Goal: Transaction & Acquisition: Book appointment/travel/reservation

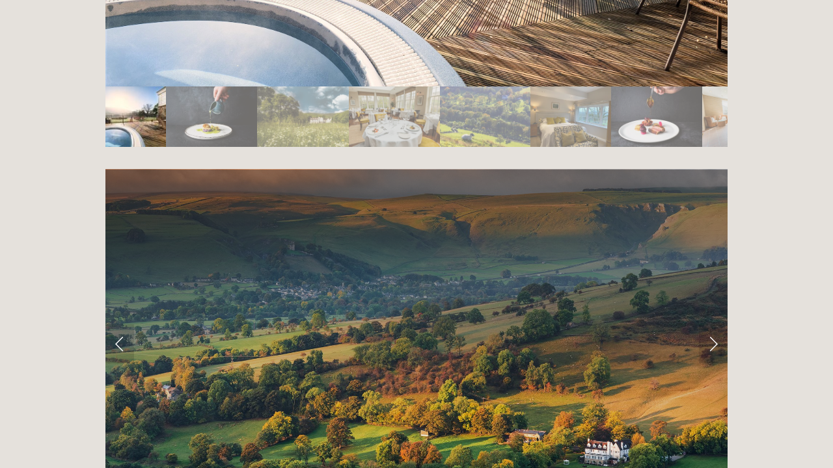
scroll to position [2437, 0]
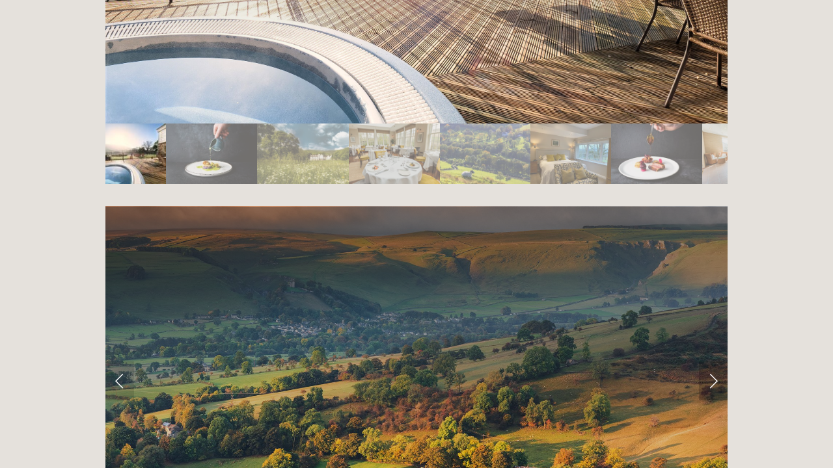
click at [708, 362] on link "Next Slide" at bounding box center [713, 381] width 29 height 39
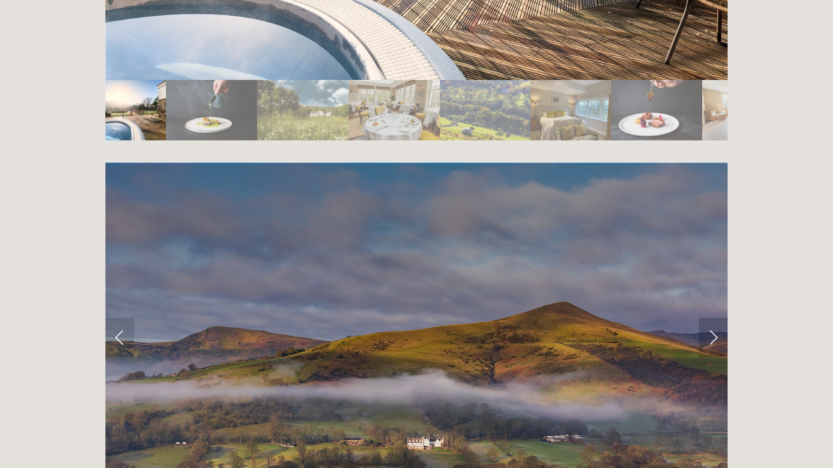
scroll to position [2486, 0]
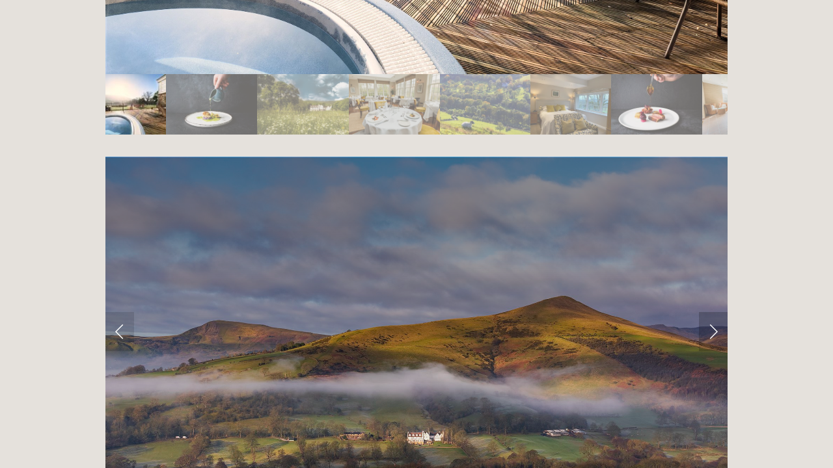
click at [717, 312] on link "Next Slide" at bounding box center [713, 331] width 29 height 39
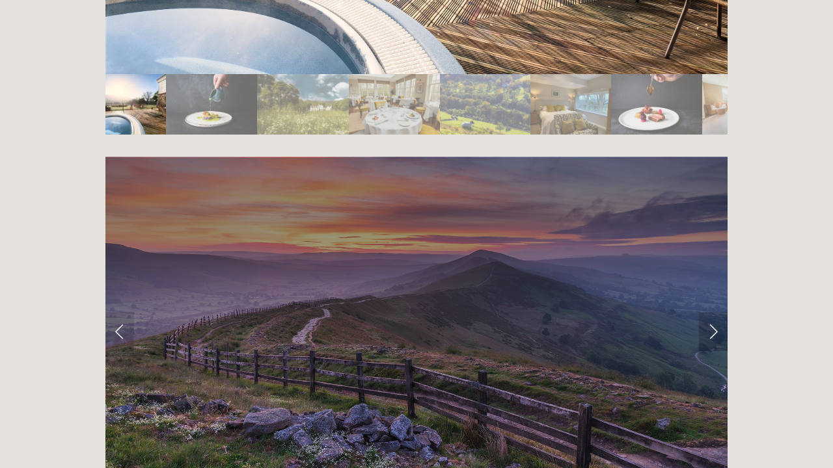
click at [717, 312] on link "Next Slide" at bounding box center [713, 331] width 29 height 39
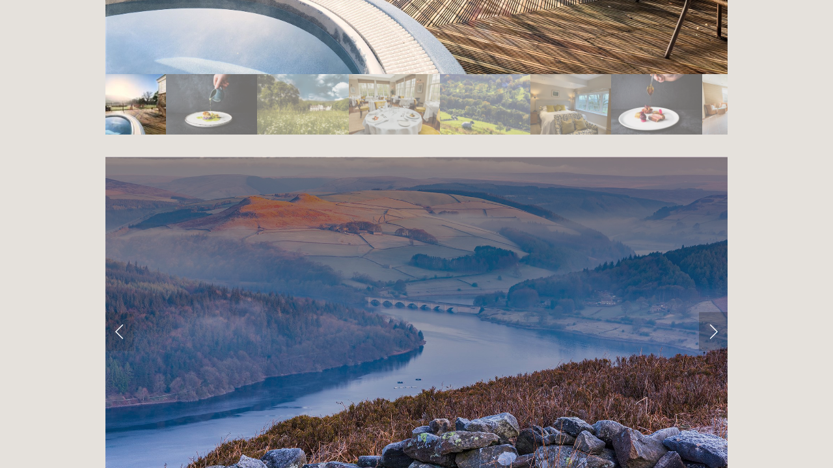
click at [717, 312] on link "Next Slide" at bounding box center [713, 331] width 29 height 39
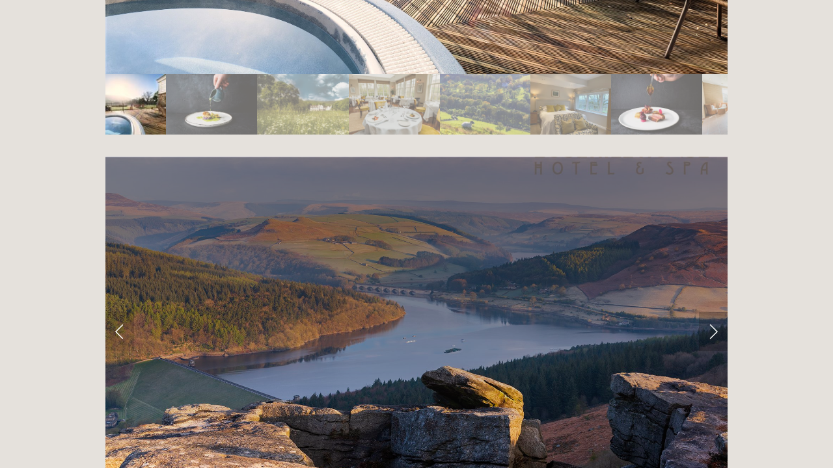
click at [717, 312] on link "Next Slide" at bounding box center [713, 331] width 29 height 39
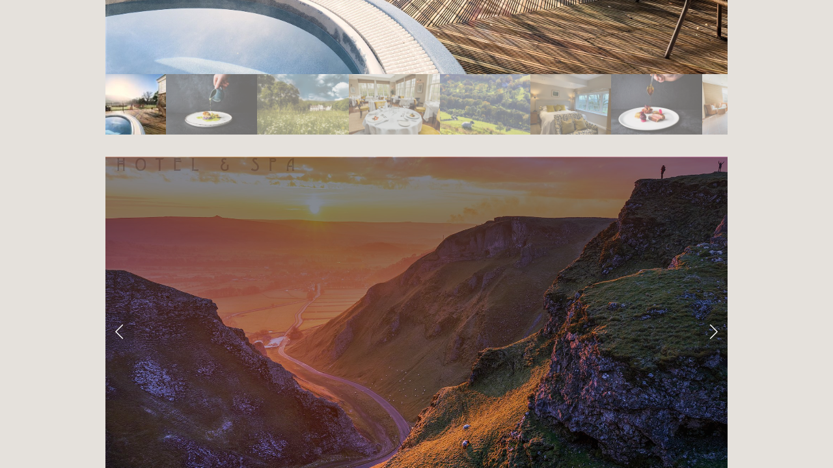
click at [717, 312] on link "Next Slide" at bounding box center [713, 331] width 29 height 39
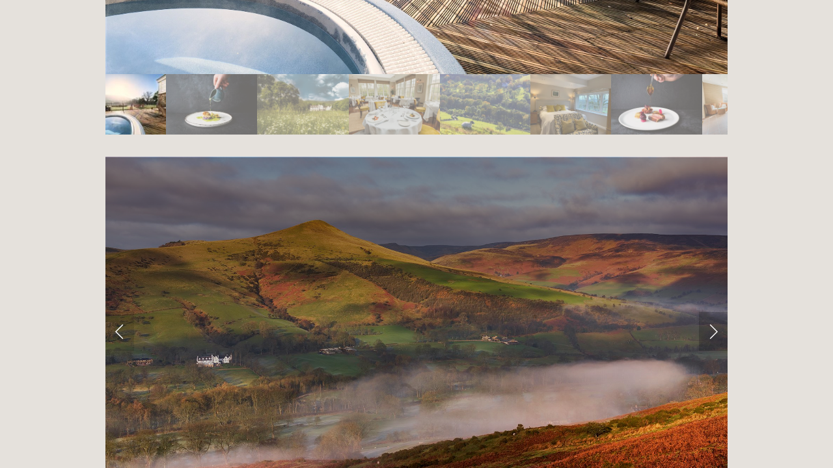
click at [717, 312] on link "Next Slide" at bounding box center [713, 331] width 29 height 39
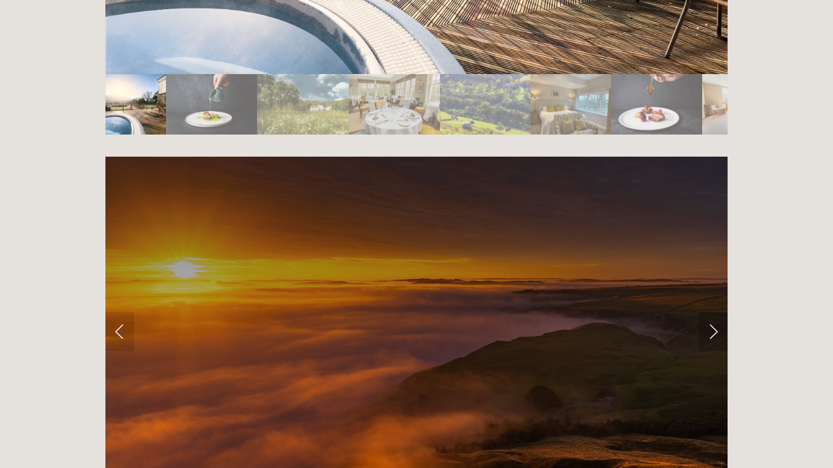
click at [717, 312] on link "Next Slide" at bounding box center [713, 331] width 29 height 39
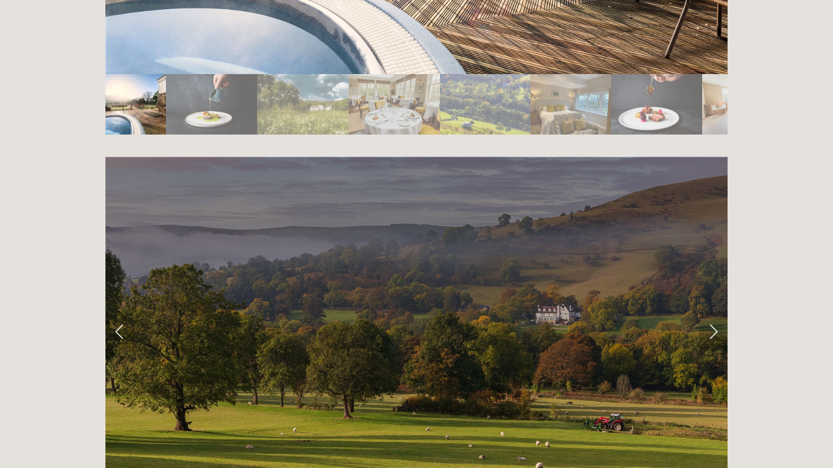
click at [717, 312] on link "Next Slide" at bounding box center [713, 331] width 29 height 39
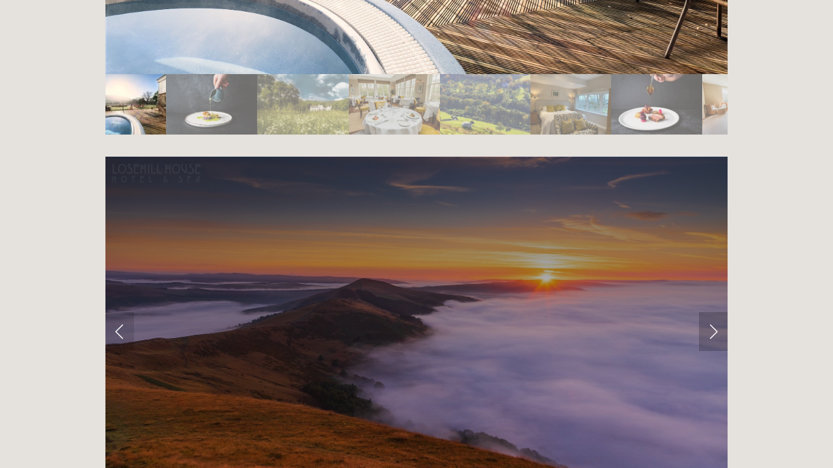
click at [717, 312] on link "Next Slide" at bounding box center [713, 331] width 29 height 39
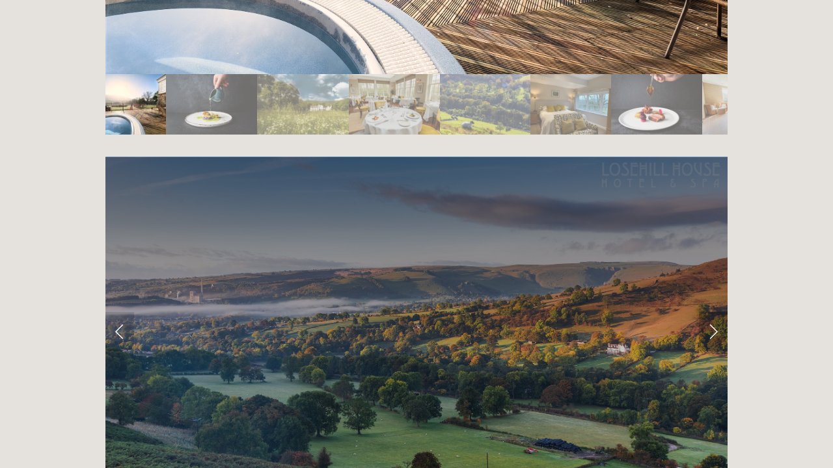
click at [717, 312] on link "Next Slide" at bounding box center [713, 331] width 29 height 39
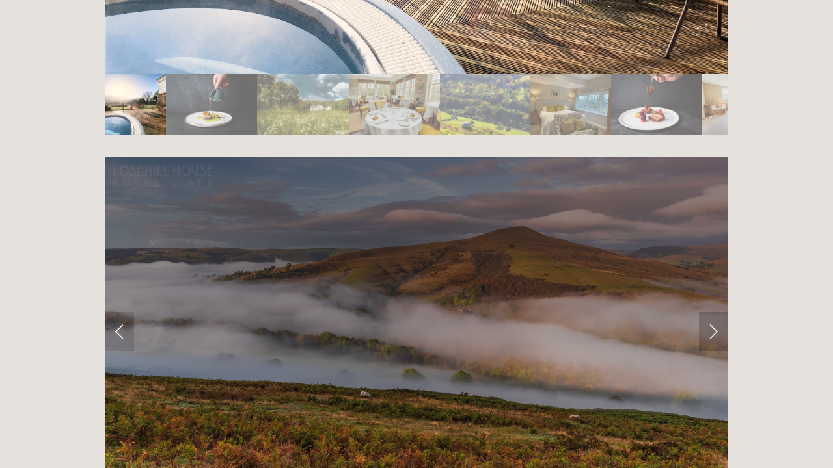
click at [717, 312] on link "Next Slide" at bounding box center [713, 331] width 29 height 39
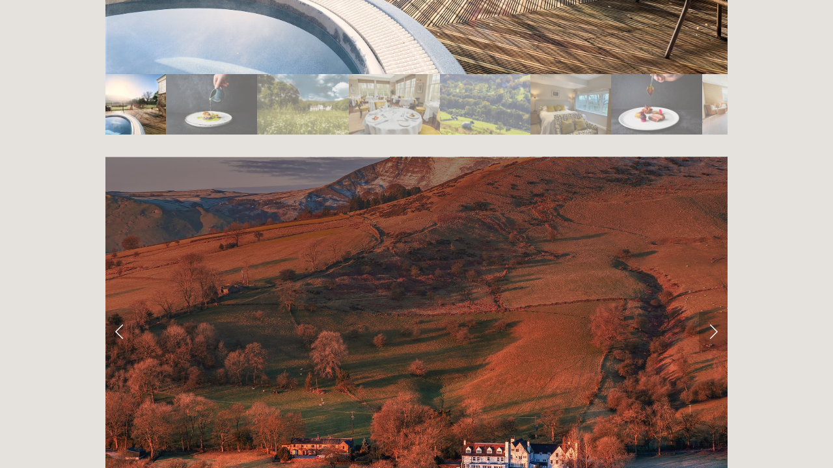
click at [717, 312] on link "Next Slide" at bounding box center [713, 331] width 29 height 39
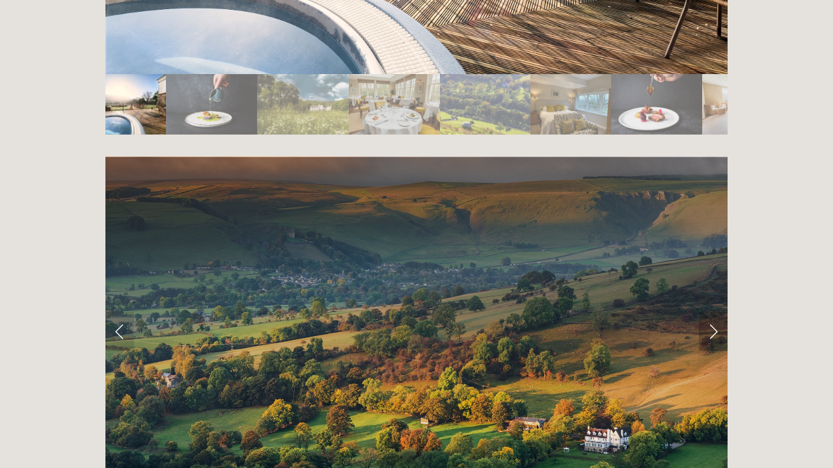
click at [717, 312] on link "Next Slide" at bounding box center [713, 331] width 29 height 39
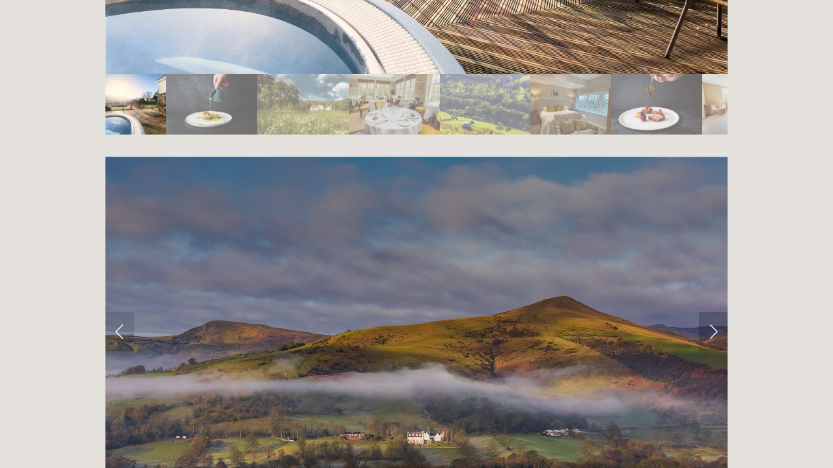
click at [717, 312] on link "Next Slide" at bounding box center [713, 331] width 29 height 39
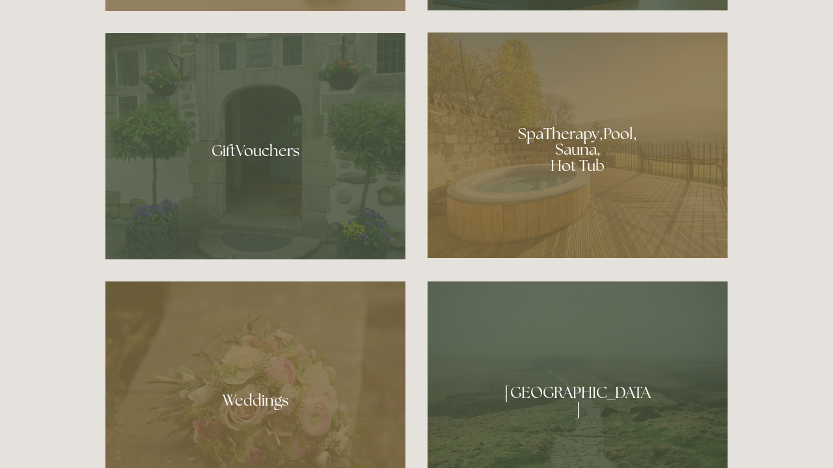
scroll to position [998, 0]
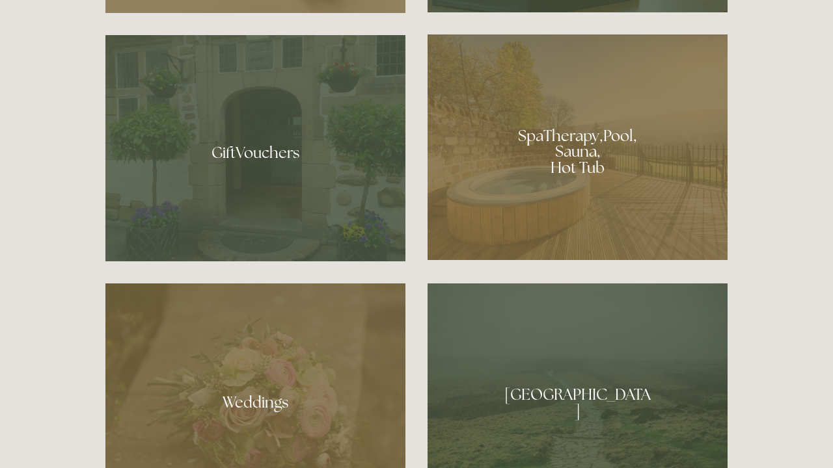
click at [595, 172] on div at bounding box center [577, 147] width 300 height 226
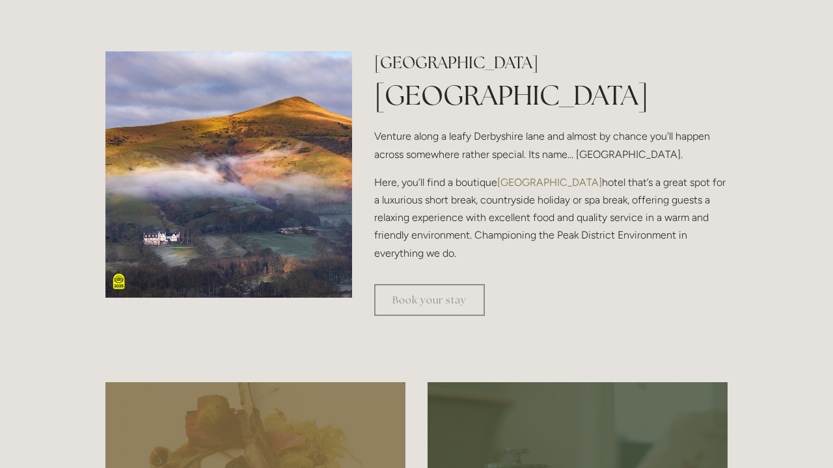
scroll to position [401, 0]
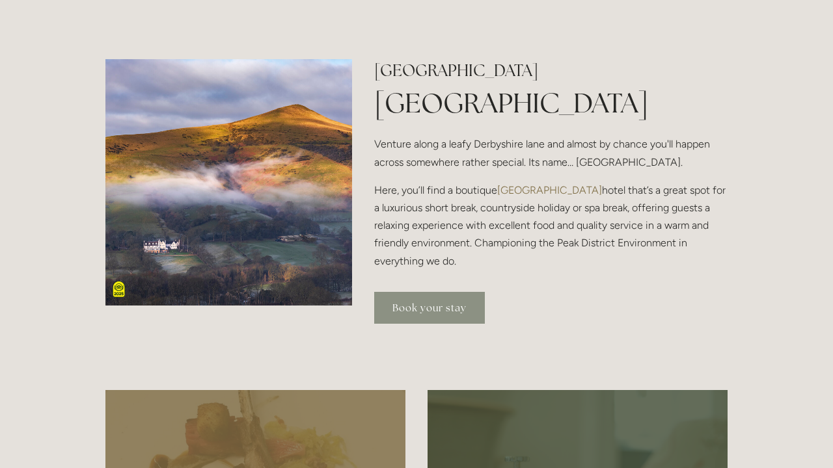
click at [436, 304] on link "Book your stay" at bounding box center [429, 308] width 111 height 32
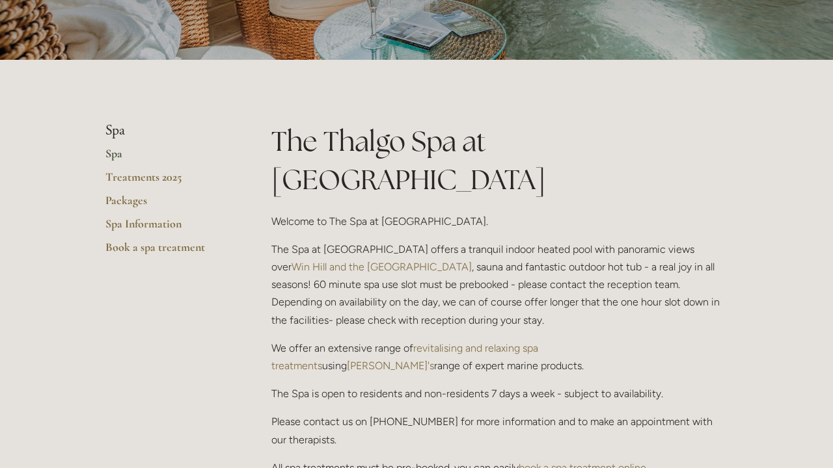
scroll to position [217, 0]
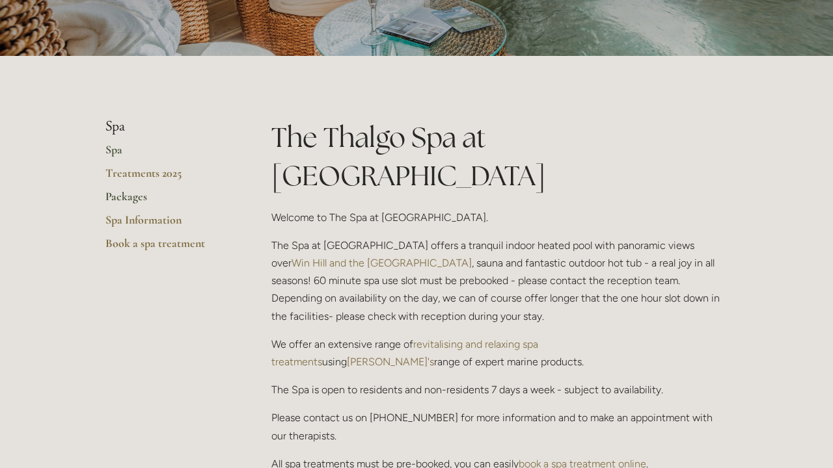
click at [132, 196] on link "Packages" at bounding box center [167, 200] width 124 height 23
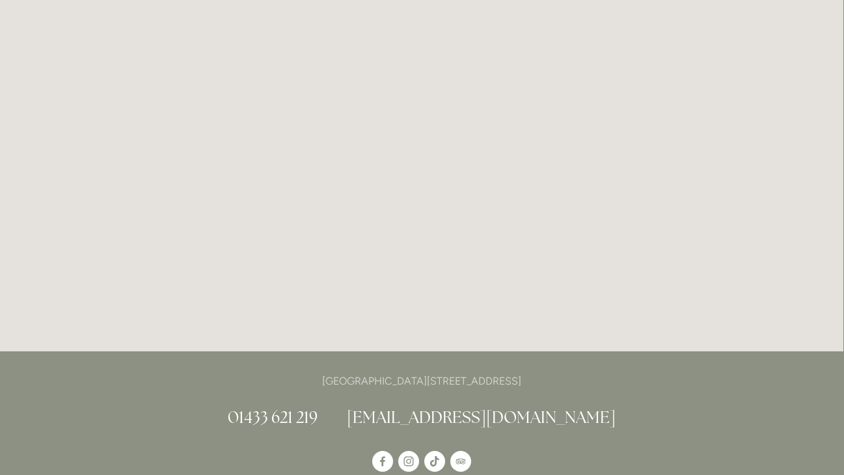
scroll to position [1134, 1]
